Goal: Subscribe to service/newsletter

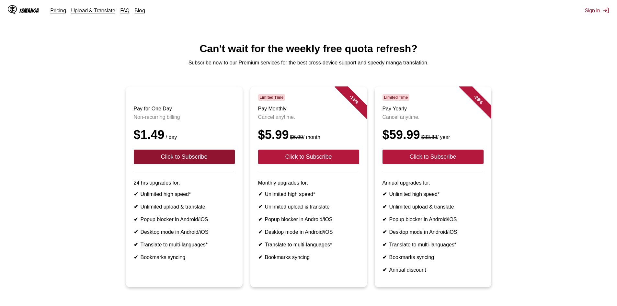
click at [152, 164] on button "Click to Subscribe" at bounding box center [184, 157] width 101 height 15
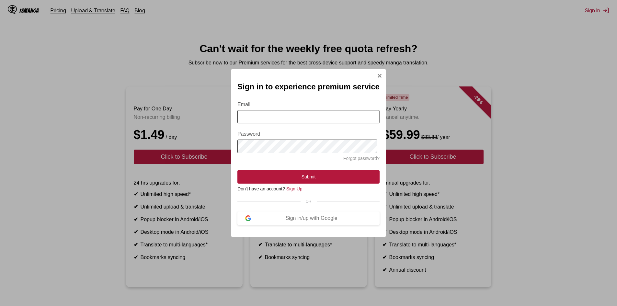
click at [294, 118] on input "Email" at bounding box center [308, 116] width 142 height 13
click at [306, 218] on button "Sign in/up with Google" at bounding box center [308, 218] width 142 height 14
click at [341, 118] on input "Email" at bounding box center [308, 116] width 142 height 13
click at [302, 229] on div "Sign in to experience premium service Email Password Forgot password? Submit Do…" at bounding box center [308, 152] width 155 height 167
click at [301, 221] on div "Sign in/up with Google" at bounding box center [311, 218] width 121 height 6
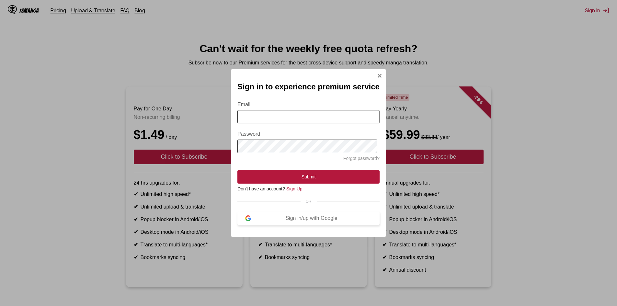
click at [301, 221] on div "Sign in/up with Google" at bounding box center [311, 218] width 121 height 6
click at [291, 112] on input "Email" at bounding box center [308, 116] width 142 height 13
